Goal: Check status: Check status

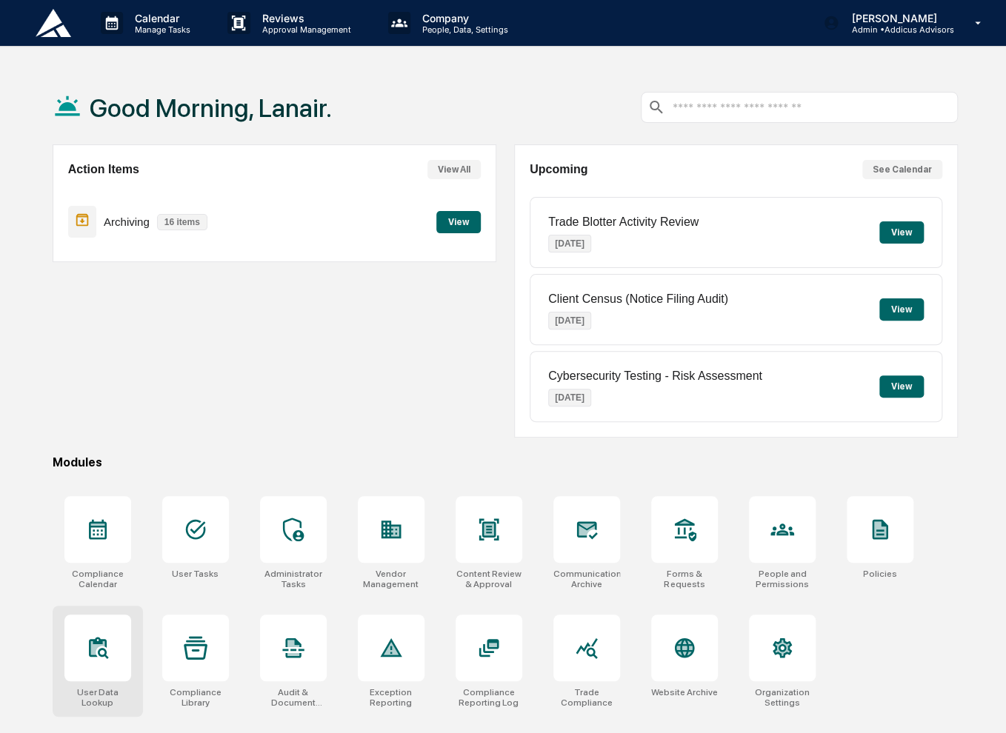
click at [111, 646] on div at bounding box center [97, 648] width 67 height 67
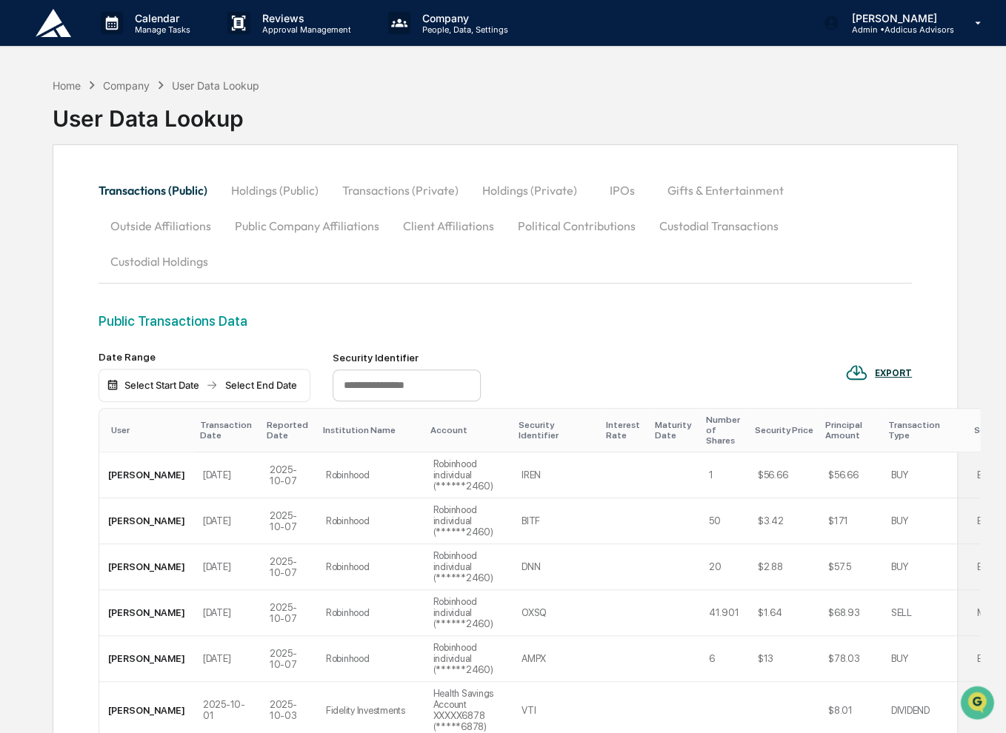
click at [700, 230] on button "Custodial Transactions" at bounding box center [718, 226] width 143 height 36
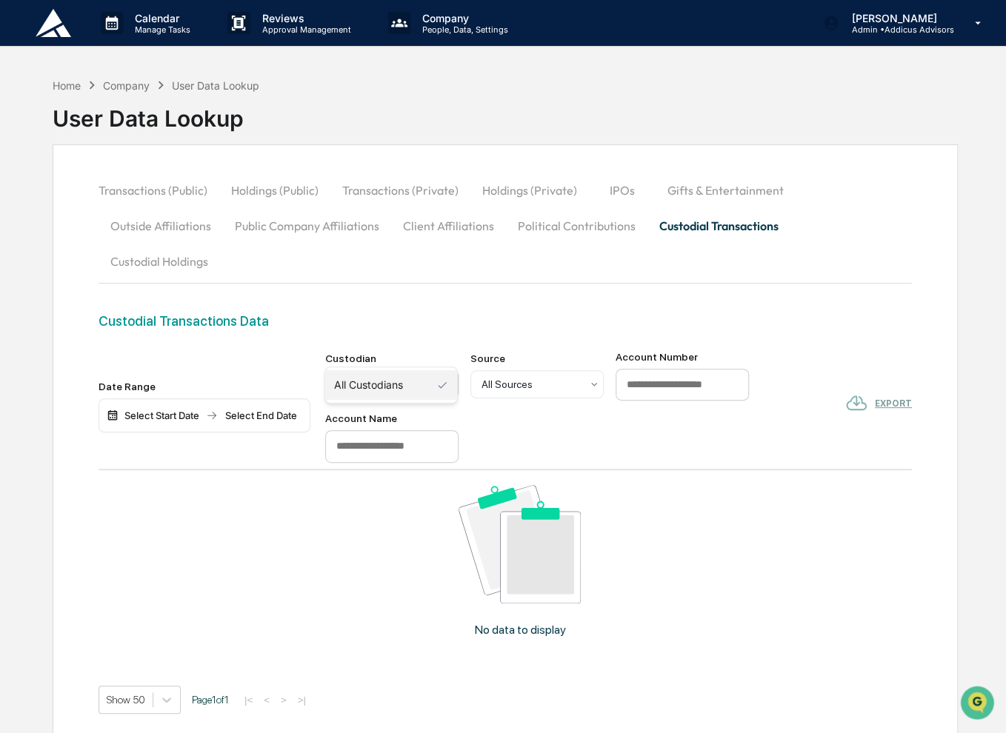
click at [411, 377] on div at bounding box center [385, 384] width 99 height 15
click at [532, 374] on div "All Sources" at bounding box center [531, 384] width 114 height 21
click at [385, 430] on input at bounding box center [391, 446] width 133 height 33
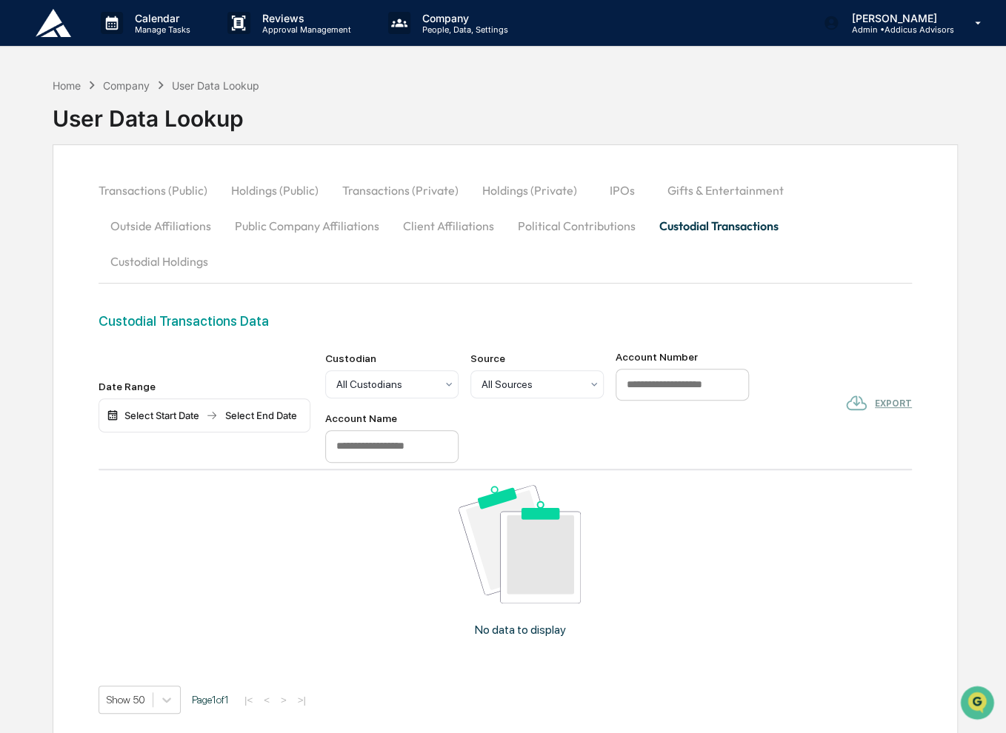
click at [690, 369] on input at bounding box center [681, 385] width 133 height 33
click at [220, 244] on button "Custodial Holdings" at bounding box center [158, 262] width 121 height 36
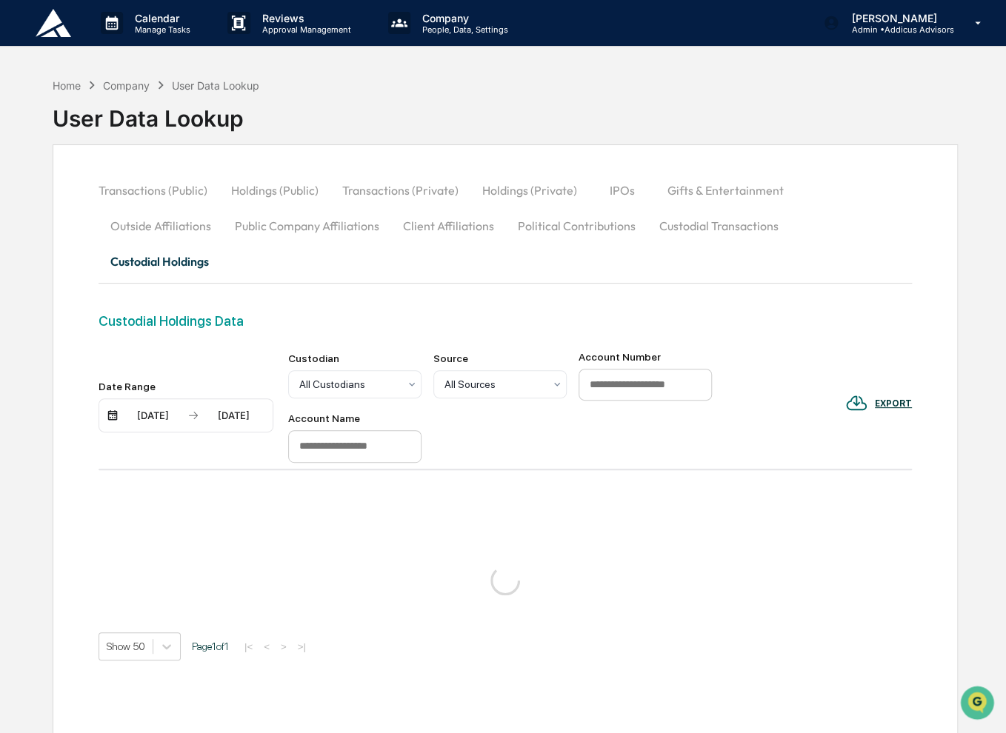
click at [160, 410] on div "10/08/2025" at bounding box center [152, 416] width 63 height 12
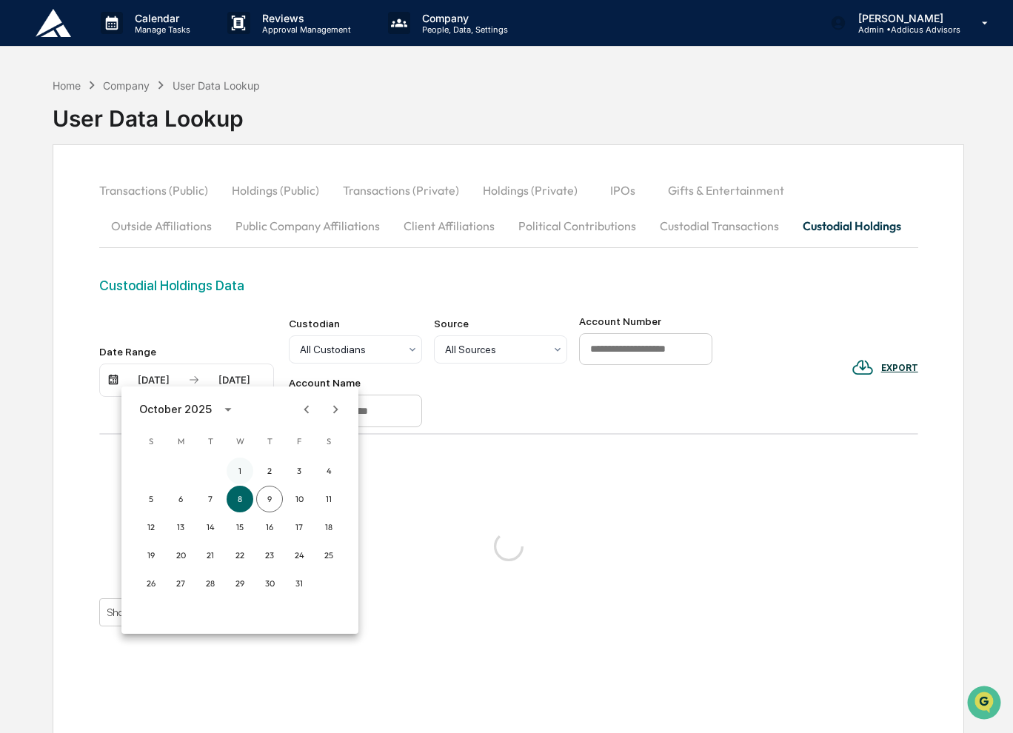
click at [239, 469] on button "1" at bounding box center [240, 471] width 27 height 27
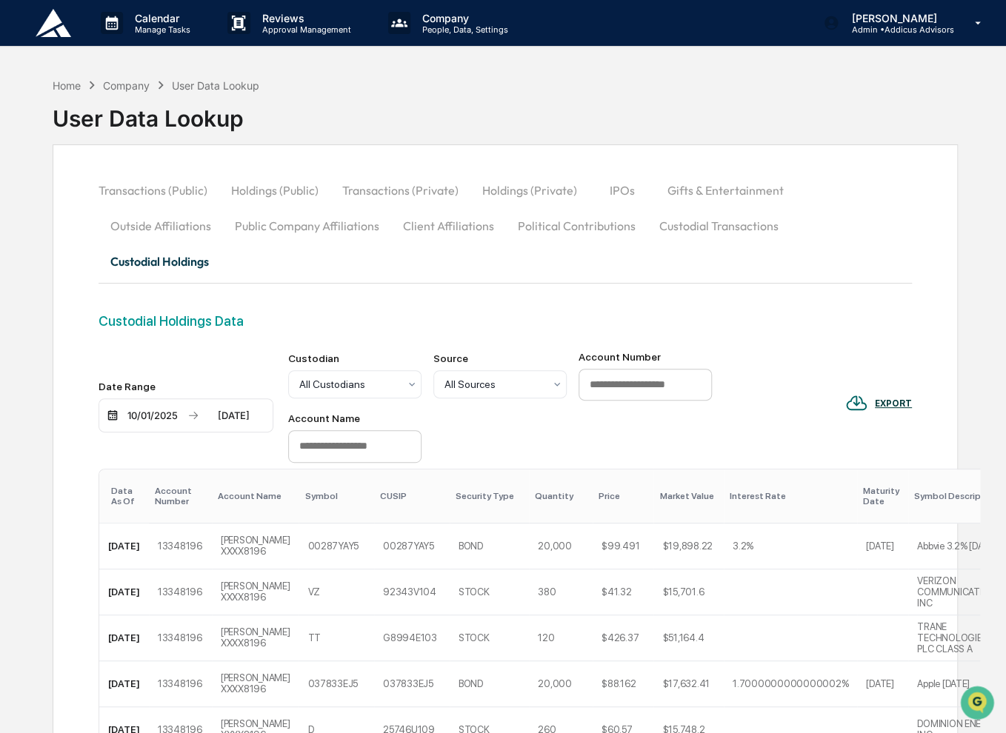
click at [120, 486] on div "Data As Of" at bounding box center [127, 496] width 32 height 21
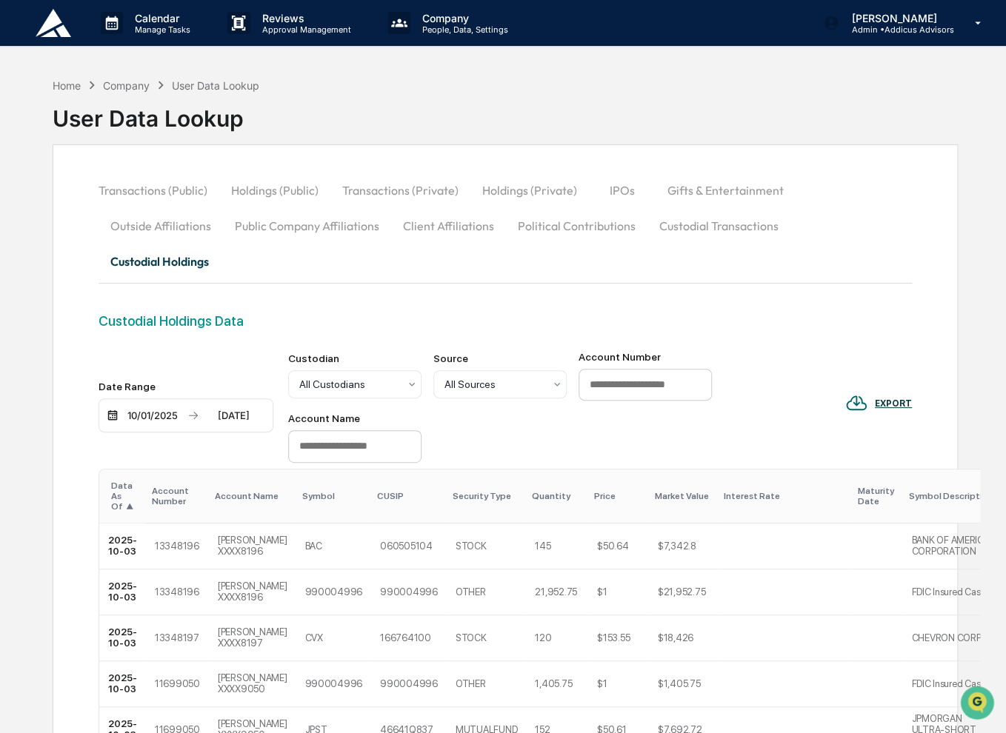
click at [152, 410] on div "10/01/2025" at bounding box center [152, 416] width 63 height 12
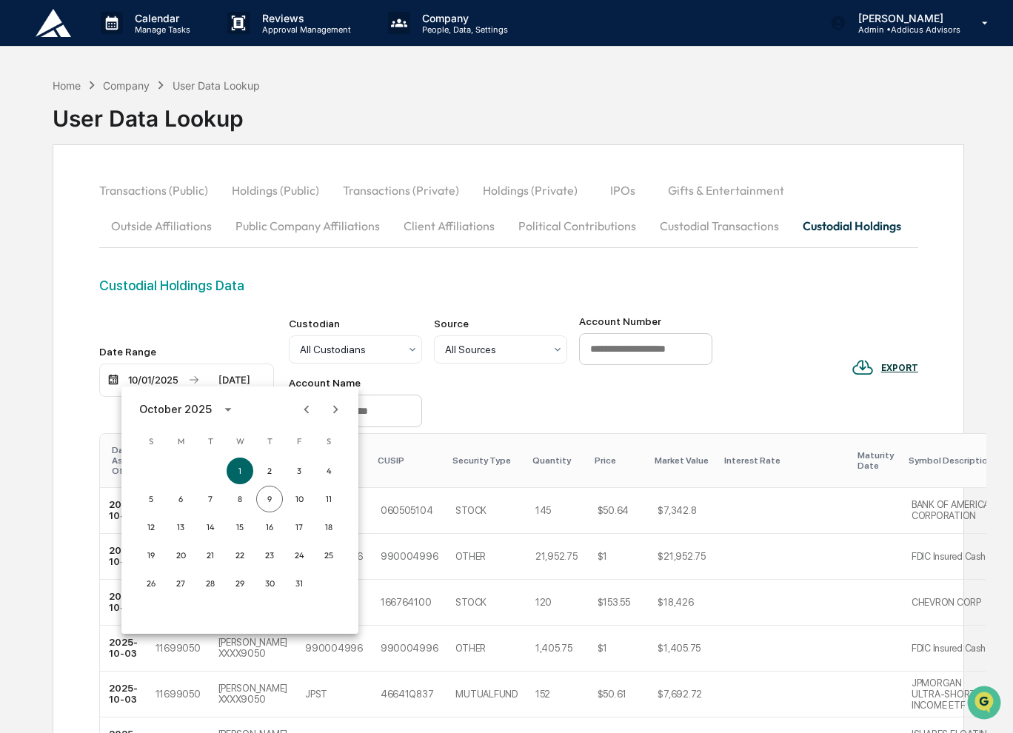
click at [191, 410] on div "October 2025" at bounding box center [175, 409] width 73 height 16
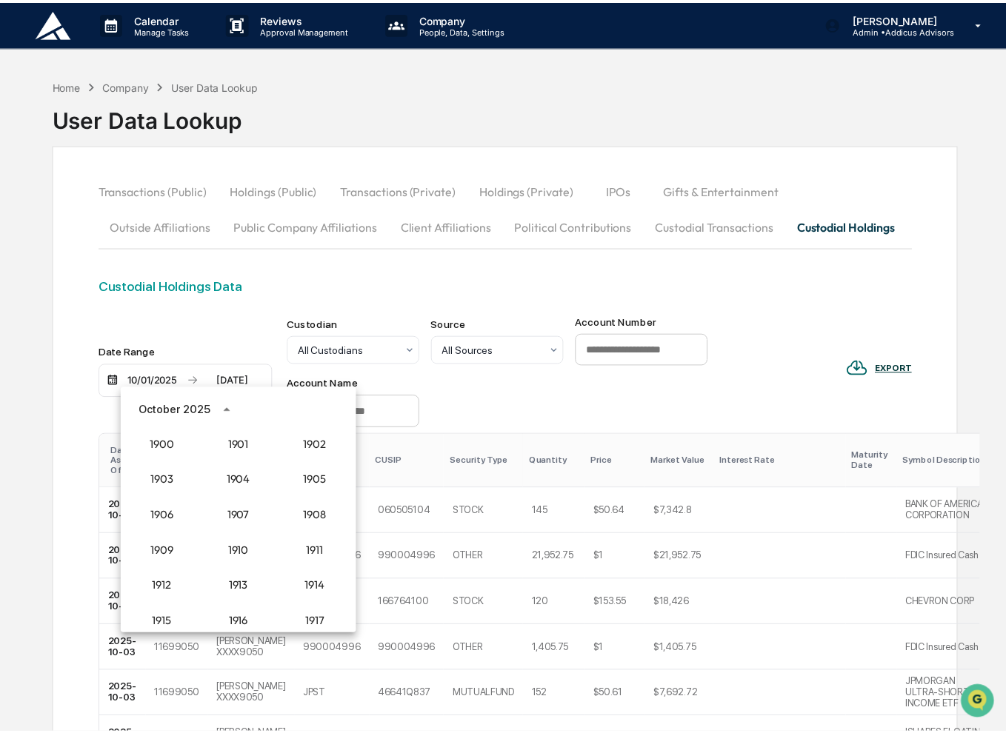
scroll to position [1371, 0]
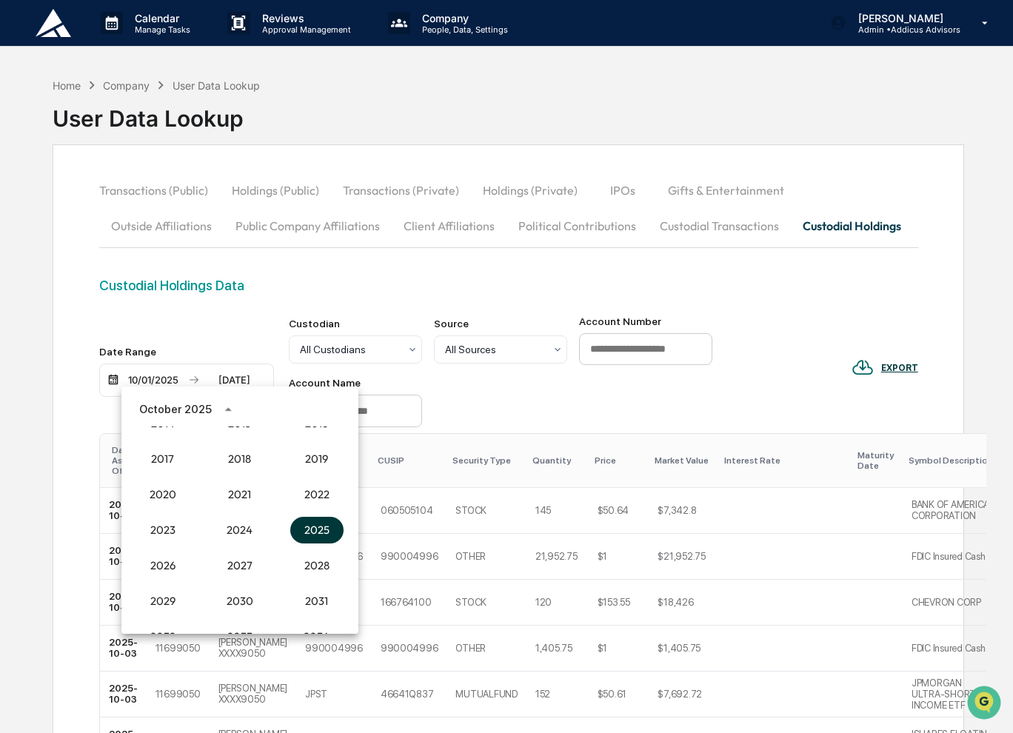
click at [310, 524] on button "2025" at bounding box center [316, 530] width 53 height 27
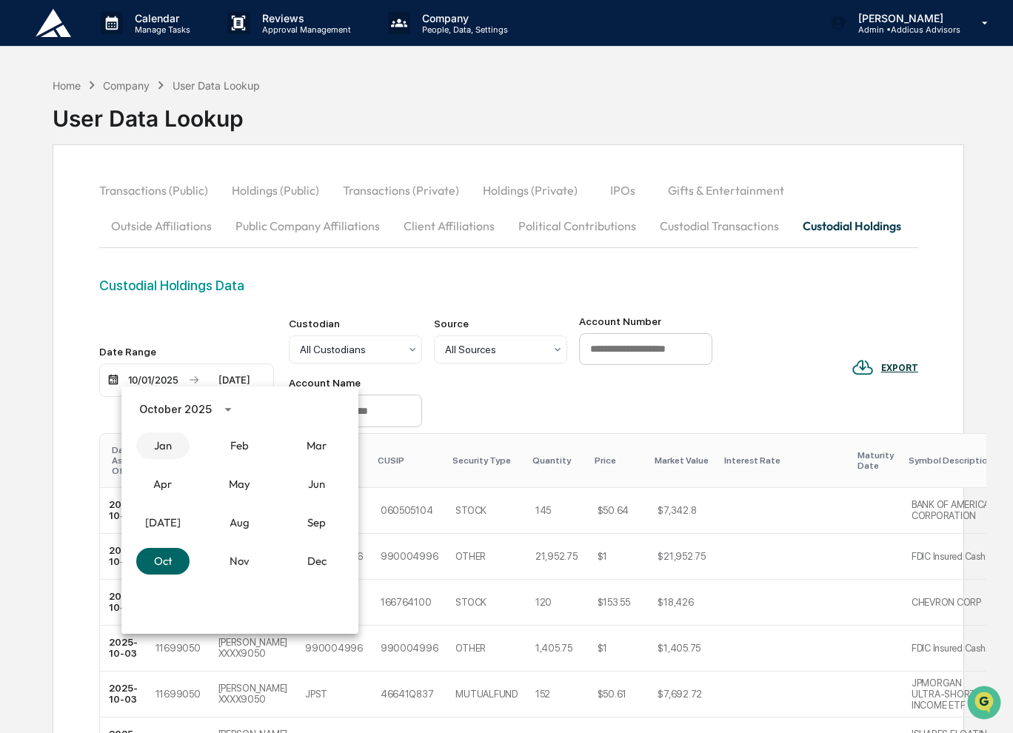
click at [158, 454] on button "Jan" at bounding box center [162, 445] width 53 height 27
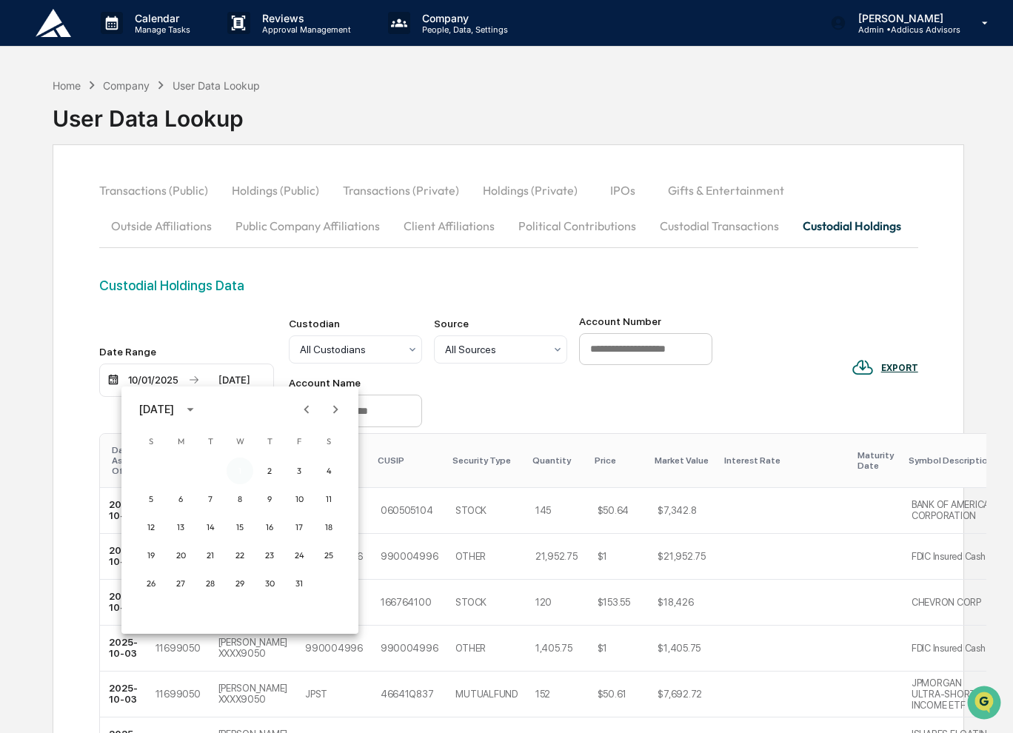
click at [233, 471] on button "1" at bounding box center [240, 471] width 27 height 27
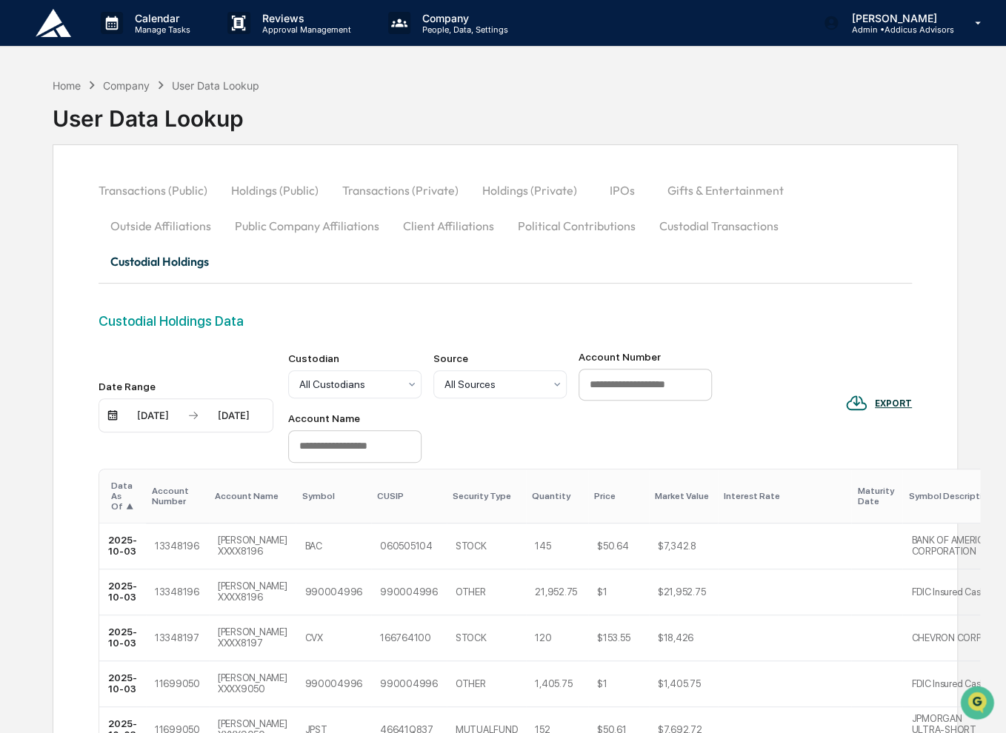
click at [647, 226] on button "Custodial Transactions" at bounding box center [718, 226] width 143 height 36
